Goal: Information Seeking & Learning: Learn about a topic

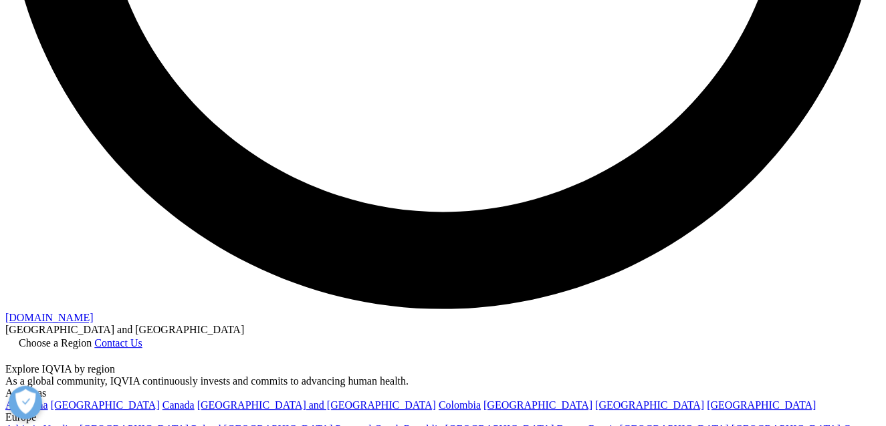
scroll to position [2638, 0]
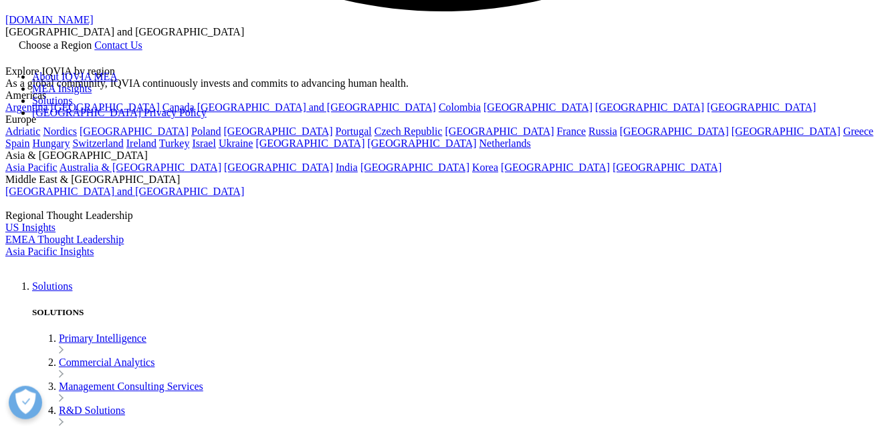
click at [92, 94] on link "MEA Insights" at bounding box center [61, 88] width 59 height 11
